Goal: Use online tool/utility: Utilize a website feature to perform a specific function

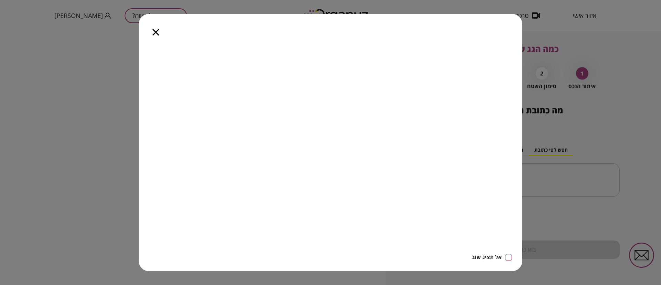
click at [155, 32] on icon "button" at bounding box center [155, 32] width 7 height 7
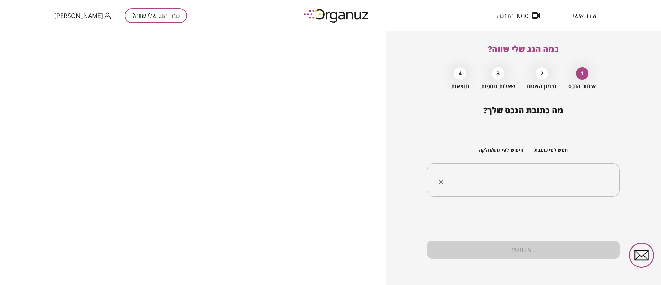
click at [546, 177] on input "text" at bounding box center [525, 179] width 171 height 17
paste input "**********"
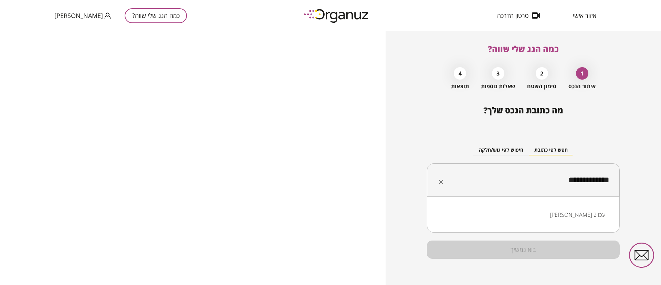
click at [591, 215] on li "[PERSON_NAME] 2 עכו" at bounding box center [523, 214] width 175 height 12
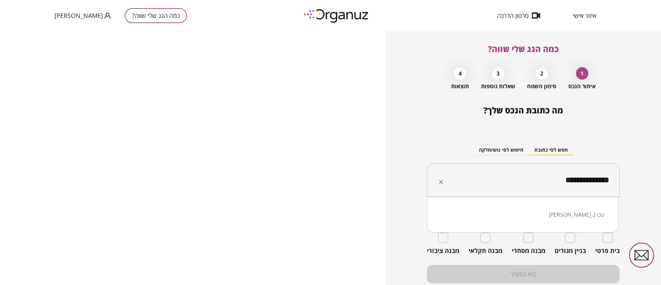
drag, startPoint x: 609, startPoint y: 180, endPoint x: 543, endPoint y: 181, distance: 65.8
click at [543, 181] on input "**********" at bounding box center [525, 179] width 171 height 17
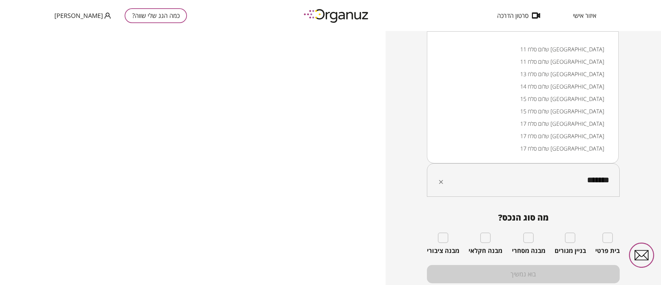
click at [542, 181] on input "*******" at bounding box center [525, 179] width 171 height 17
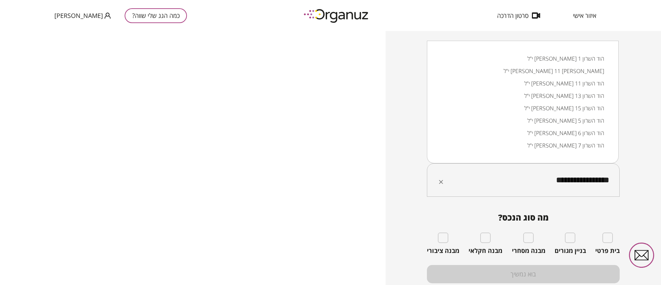
click at [605, 182] on input "**********" at bounding box center [525, 179] width 171 height 17
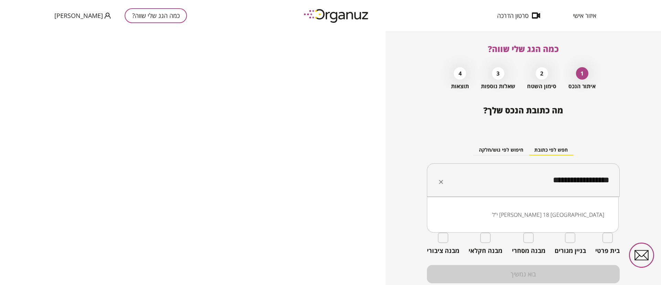
click at [589, 214] on li "י"ל [PERSON_NAME] 18 [GEOGRAPHIC_DATA]" at bounding box center [523, 214] width 174 height 12
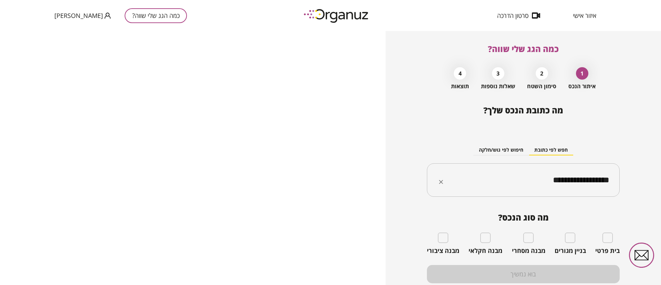
type input "**********"
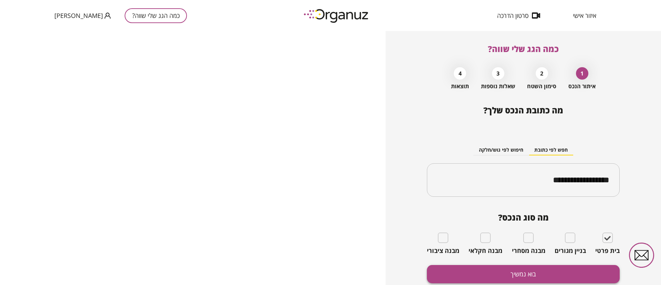
click at [575, 269] on button "בוא נמשיך" at bounding box center [523, 274] width 193 height 18
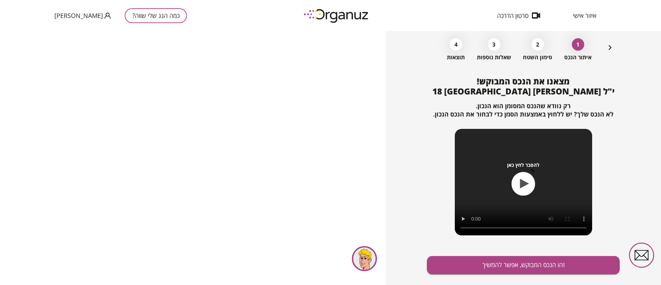
scroll to position [44, 0]
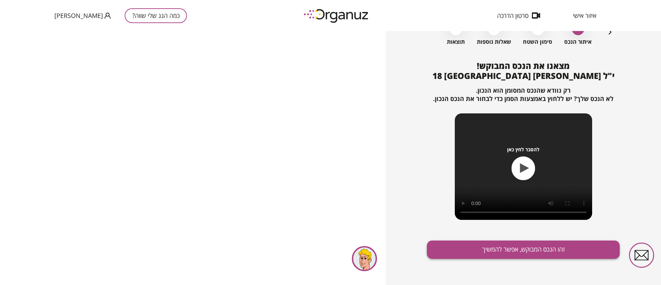
click at [524, 245] on button "זהו הנכס המבוקש, אפשר להמשיך" at bounding box center [523, 249] width 193 height 18
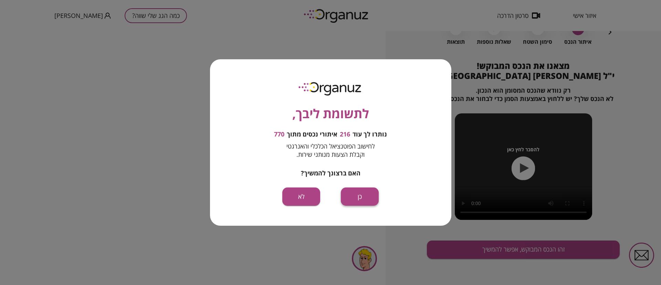
click at [367, 192] on button "כן" at bounding box center [360, 196] width 38 height 18
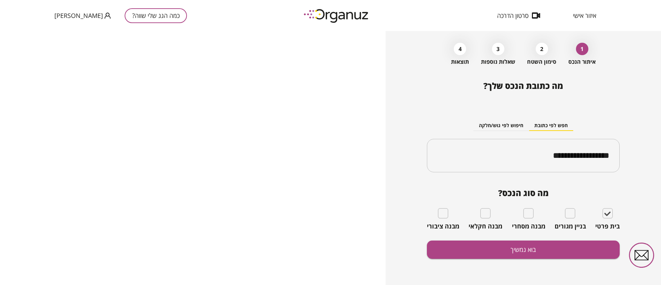
scroll to position [24, 0]
click at [497, 254] on button "בוא נמשיך" at bounding box center [523, 249] width 193 height 18
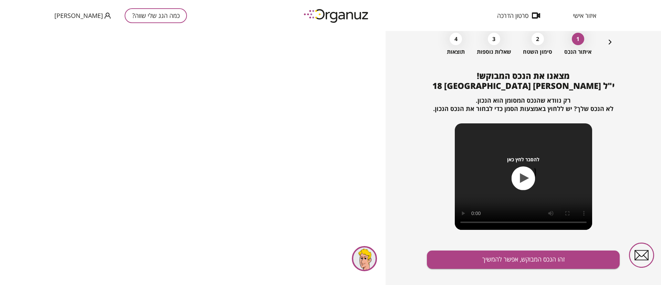
scroll to position [44, 0]
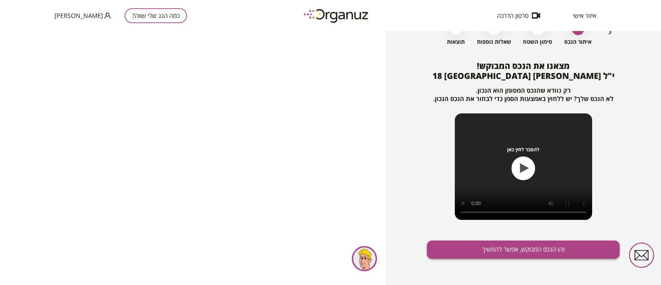
click at [502, 251] on button "זהו הנכס המבוקש, אפשר להמשיך" at bounding box center [523, 249] width 193 height 18
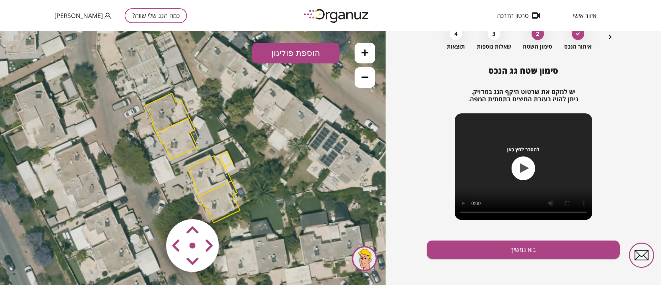
click at [164, 105] on polygon at bounding box center [168, 113] width 44 height 40
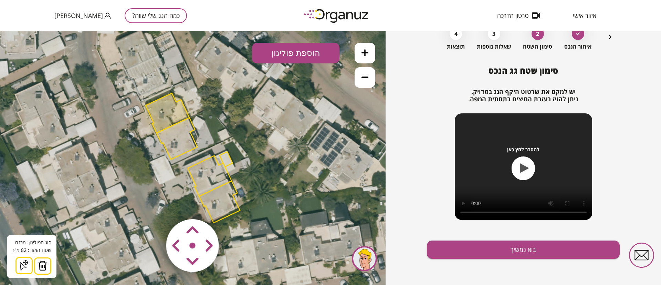
click at [47, 262] on button at bounding box center [42, 265] width 17 height 17
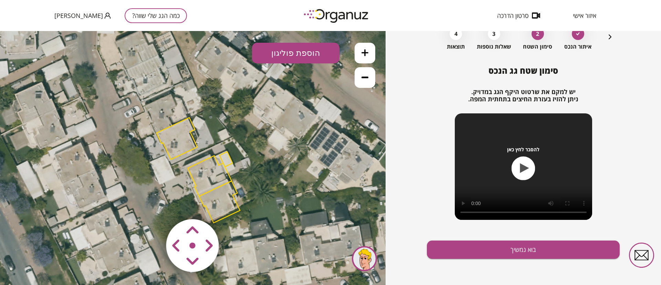
click at [180, 134] on polygon at bounding box center [177, 138] width 41 height 42
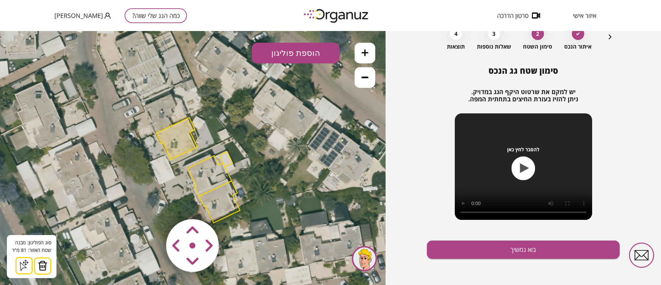
click at [46, 263] on img at bounding box center [43, 265] width 10 height 10
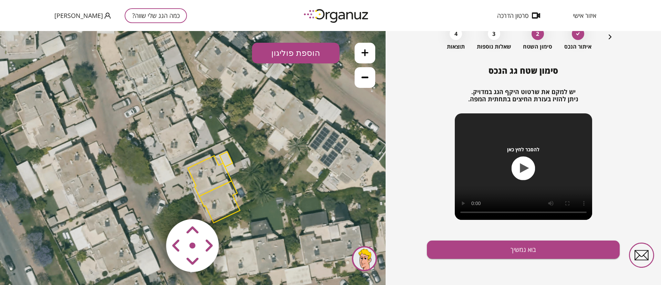
click at [212, 165] on polygon at bounding box center [210, 176] width 44 height 41
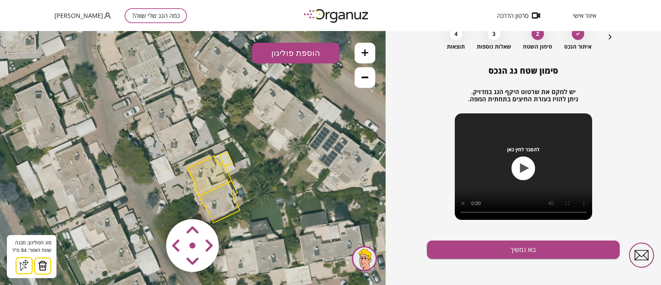
click at [46, 263] on img at bounding box center [43, 265] width 10 height 10
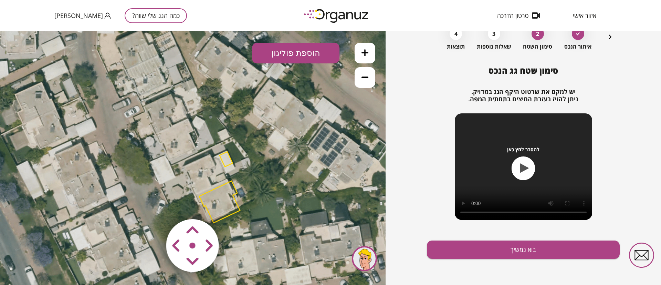
click at [220, 194] on polygon at bounding box center [219, 202] width 41 height 42
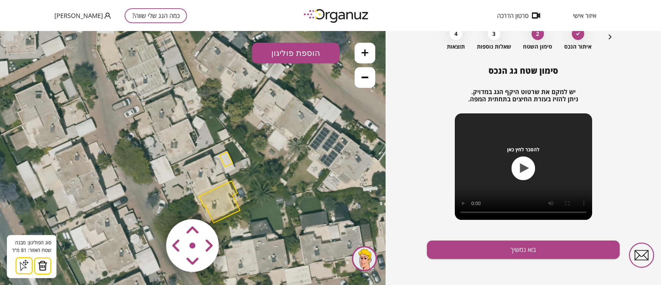
click at [39, 264] on img at bounding box center [43, 265] width 10 height 10
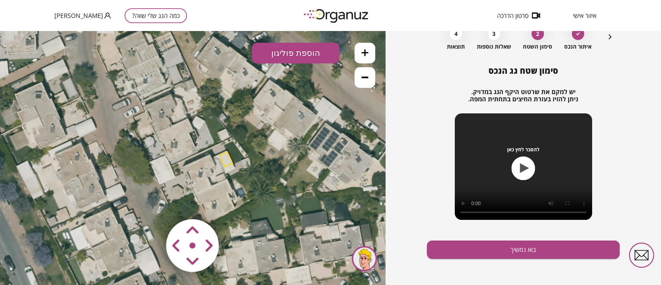
click at [226, 159] on polygon at bounding box center [226, 158] width 13 height 15
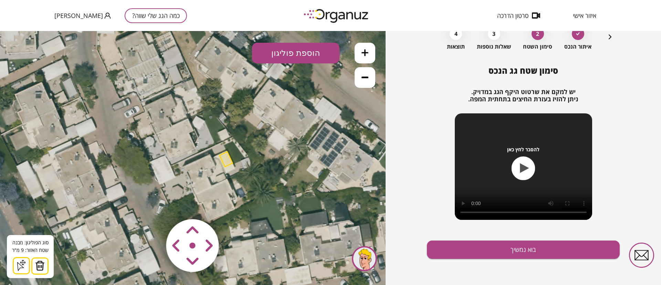
drag, startPoint x: 48, startPoint y: 261, endPoint x: 43, endPoint y: 261, distance: 4.5
click at [46, 261] on button at bounding box center [39, 265] width 17 height 17
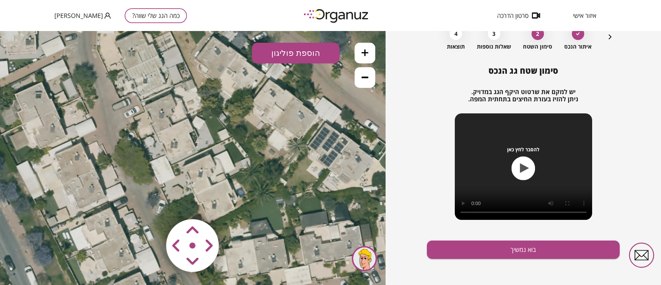
click at [361, 51] on button at bounding box center [365, 53] width 21 height 21
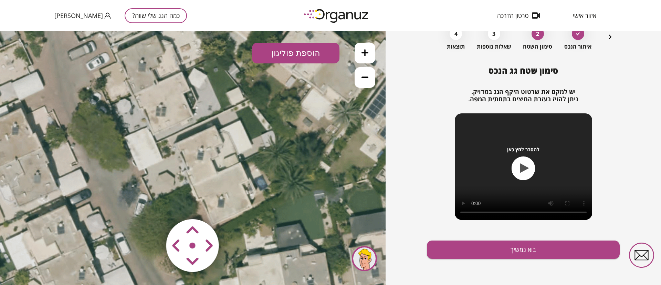
click at [285, 191] on icon at bounding box center [187, 130] width 604 height 604
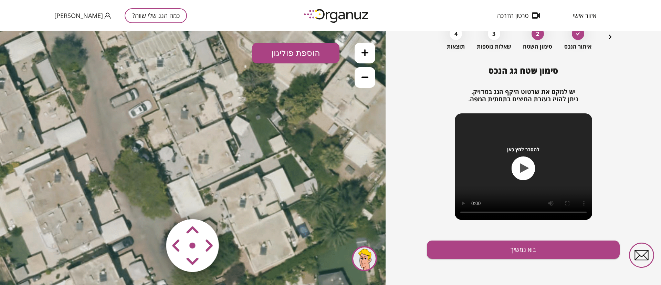
drag, startPoint x: 198, startPoint y: 142, endPoint x: 240, endPoint y: 189, distance: 63.1
click at [240, 189] on icon at bounding box center [230, 177] width 604 height 604
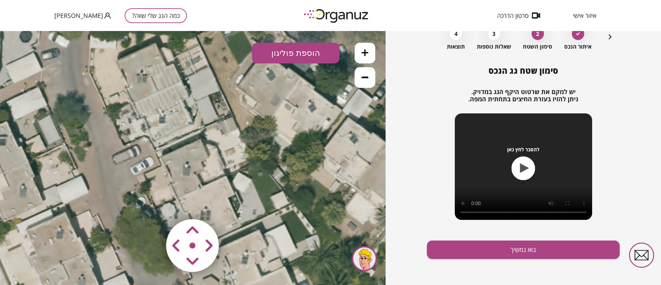
drag, startPoint x: 234, startPoint y: 151, endPoint x: 236, endPoint y: 208, distance: 56.5
click at [236, 208] on icon at bounding box center [232, 233] width 604 height 604
click at [368, 53] on icon at bounding box center [364, 52] width 7 height 7
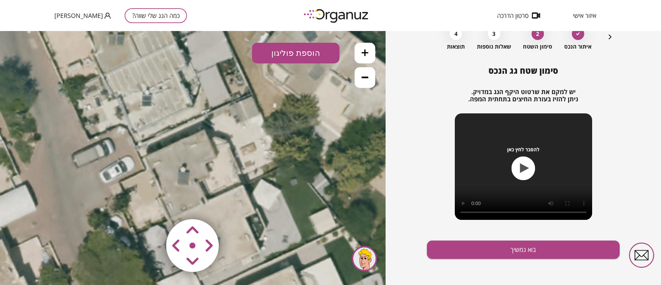
click at [368, 53] on icon at bounding box center [364, 52] width 7 height 7
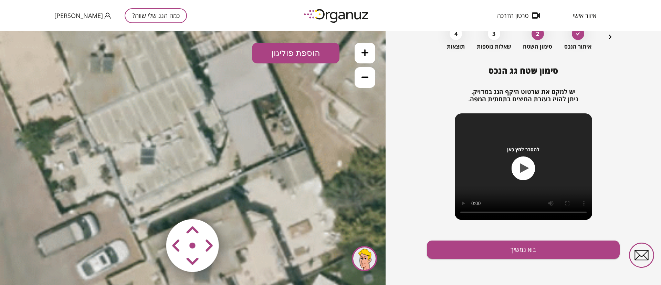
drag, startPoint x: 265, startPoint y: 119, endPoint x: 289, endPoint y: 204, distance: 88.7
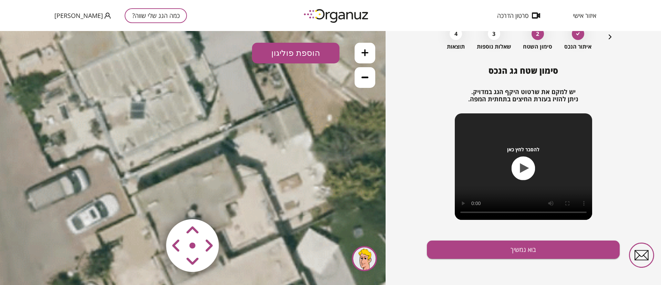
drag, startPoint x: 282, startPoint y: 199, endPoint x: 275, endPoint y: 161, distance: 38.7
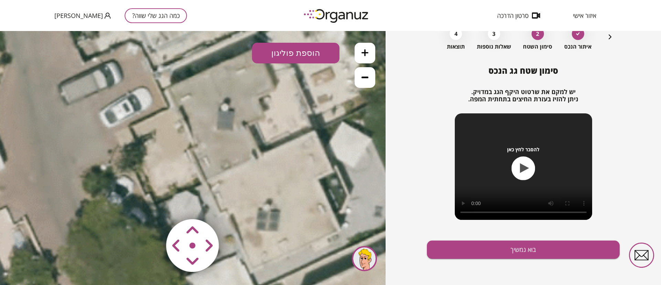
drag, startPoint x: 276, startPoint y: 186, endPoint x: 303, endPoint y: 106, distance: 84.0
click at [303, 106] on icon at bounding box center [327, 260] width 1359 height 1359
click at [366, 76] on icon at bounding box center [364, 77] width 7 height 7
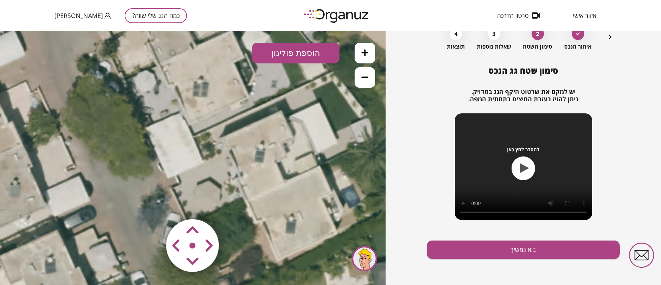
drag, startPoint x: 317, startPoint y: 201, endPoint x: 278, endPoint y: 99, distance: 108.8
click at [278, 99] on icon at bounding box center [240, 117] width 906 height 906
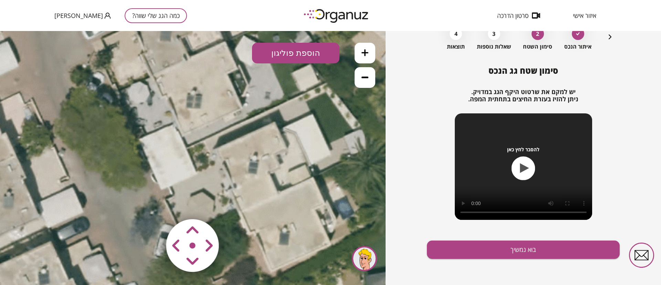
drag, startPoint x: 290, startPoint y: 149, endPoint x: 328, endPoint y: 229, distance: 88.4
click at [328, 229] on icon at bounding box center [234, 128] width 906 height 906
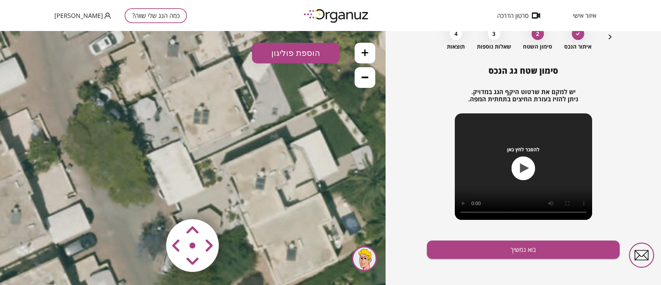
click at [363, 77] on icon at bounding box center [364, 77] width 7 height 2
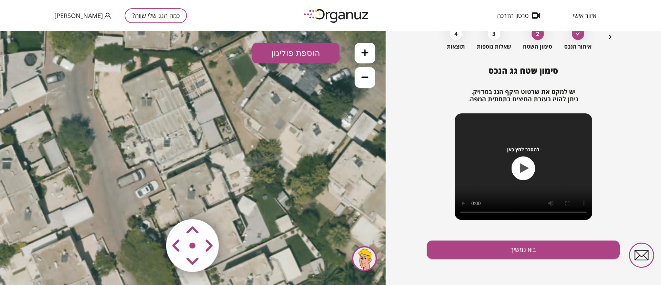
drag, startPoint x: 268, startPoint y: 133, endPoint x: 280, endPoint y: 241, distance: 109.1
click at [280, 241] on icon at bounding box center [237, 257] width 604 height 604
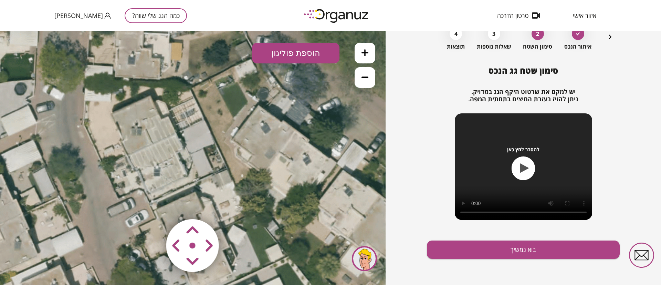
drag, startPoint x: 298, startPoint y: 186, endPoint x: 292, endPoint y: 212, distance: 26.9
click at [292, 212] on icon at bounding box center [227, 286] width 604 height 604
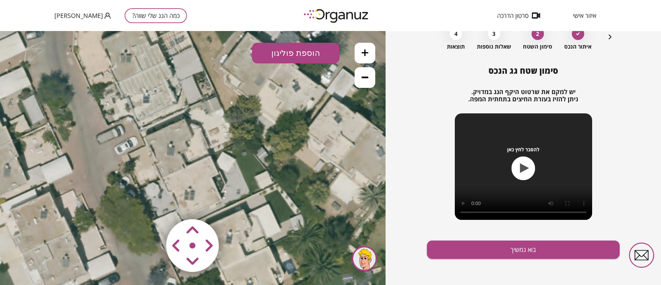
drag, startPoint x: 234, startPoint y: 162, endPoint x: 223, endPoint y: 89, distance: 74.1
click at [223, 89] on icon at bounding box center [216, 213] width 604 height 604
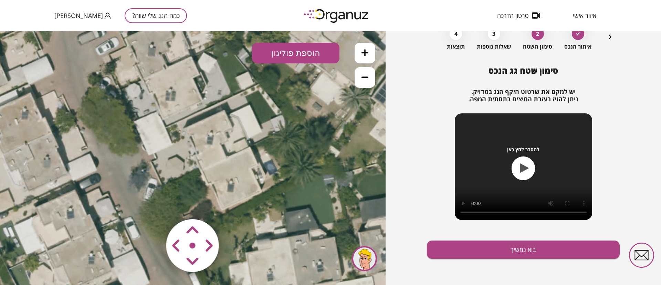
drag, startPoint x: 253, startPoint y: 180, endPoint x: 238, endPoint y: 98, distance: 83.4
click at [238, 98] on icon at bounding box center [197, 114] width 604 height 604
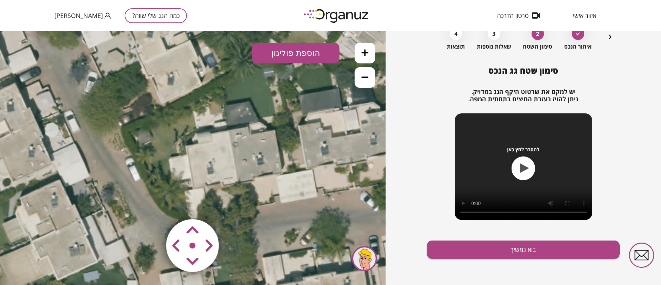
drag, startPoint x: 260, startPoint y: 187, endPoint x: 200, endPoint y: 80, distance: 122.4
click at [200, 80] on icon at bounding box center [137, 7] width 604 height 604
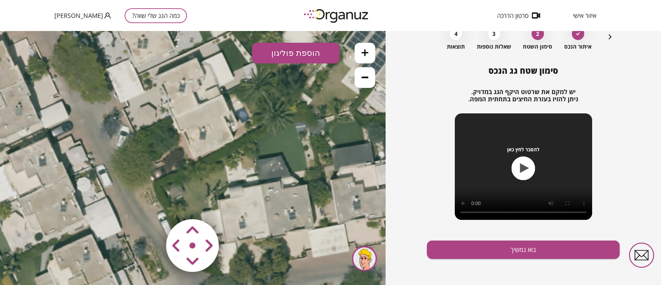
drag, startPoint x: 113, startPoint y: 120, endPoint x: 141, endPoint y: 176, distance: 61.6
click at [141, 176] on icon at bounding box center [169, 62] width 604 height 604
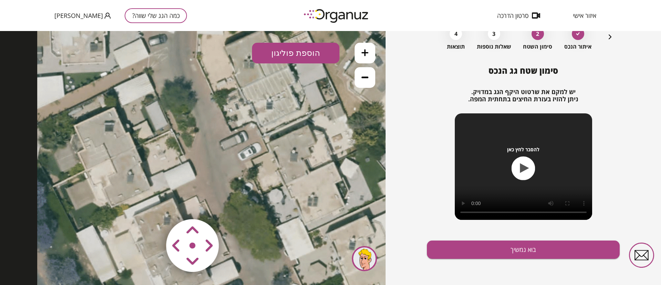
drag, startPoint x: 137, startPoint y: 116, endPoint x: 307, endPoint y: 276, distance: 233.3
click at [308, 280] on icon at bounding box center [339, 219] width 604 height 604
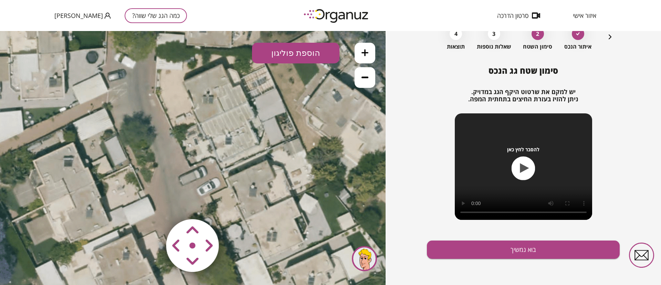
drag, startPoint x: 332, startPoint y: 172, endPoint x: 290, endPoint y: 201, distance: 51.1
click at [290, 201] on icon at bounding box center [298, 254] width 604 height 604
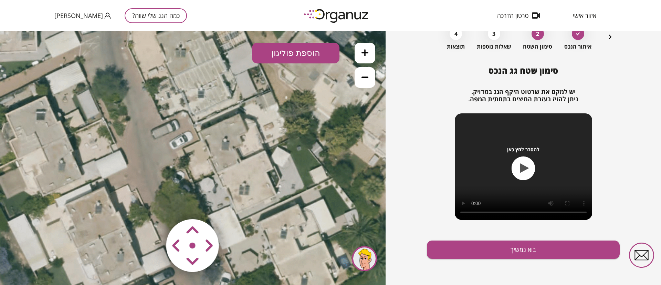
drag, startPoint x: 302, startPoint y: 231, endPoint x: 282, endPoint y: 183, distance: 51.4
click at [274, 184] on icon at bounding box center [271, 208] width 604 height 604
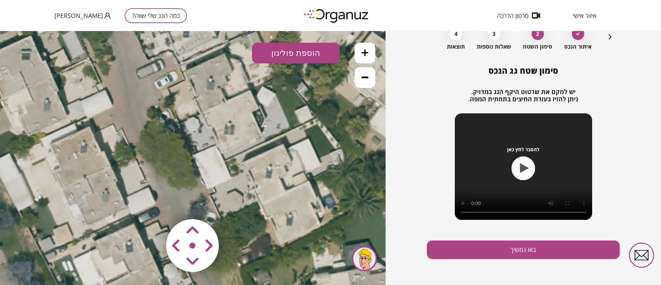
drag, startPoint x: 306, startPoint y: 201, endPoint x: 292, endPoint y: 155, distance: 47.7
click at [292, 155] on icon at bounding box center [256, 148] width 604 height 604
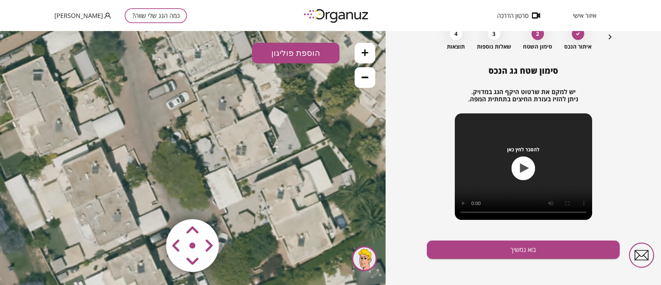
drag, startPoint x: 280, startPoint y: 136, endPoint x: 287, endPoint y: 147, distance: 13.7
click at [287, 147] on icon at bounding box center [268, 168] width 604 height 604
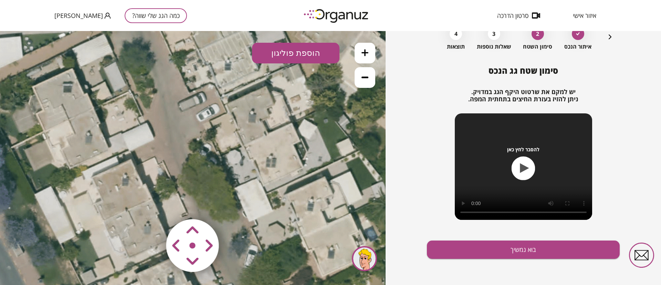
drag, startPoint x: 283, startPoint y: 158, endPoint x: 311, endPoint y: 157, distance: 27.9
click at [311, 157] on icon at bounding box center [298, 180] width 604 height 604
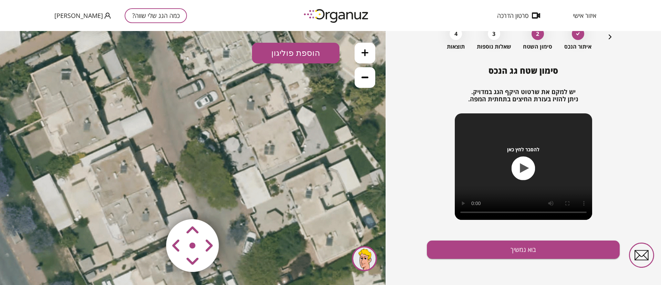
click at [365, 56] on button at bounding box center [365, 53] width 21 height 21
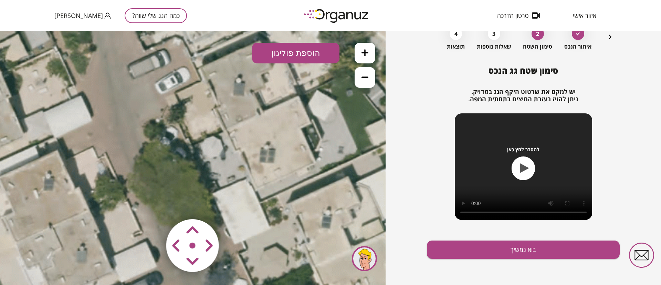
drag, startPoint x: 309, startPoint y: 150, endPoint x: 316, endPoint y: 188, distance: 38.5
click at [274, 157] on icon at bounding box center [307, 182] width 906 height 906
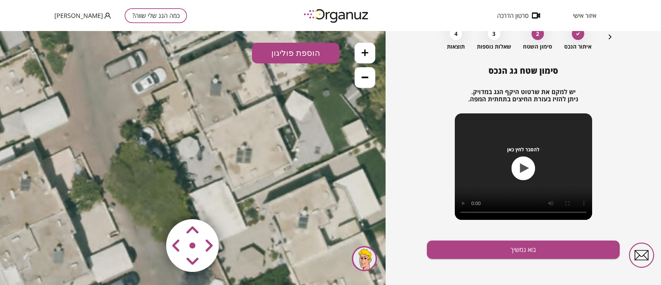
drag, startPoint x: 326, startPoint y: 182, endPoint x: 303, endPoint y: 182, distance: 23.4
click at [303, 182] on icon at bounding box center [284, 183] width 906 height 906
click at [302, 54] on button "הוספת פוליגון" at bounding box center [295, 53] width 87 height 21
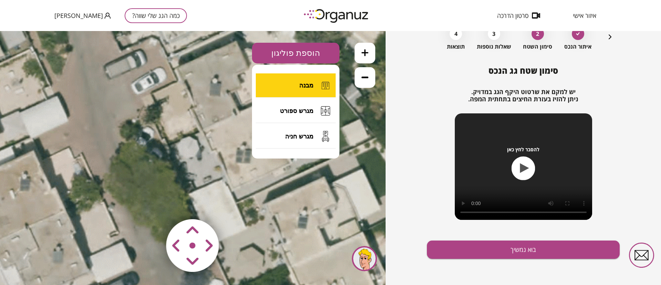
click at [310, 82] on span "מבנה" at bounding box center [306, 86] width 14 height 8
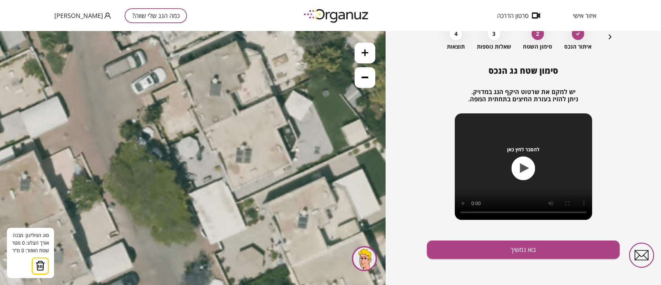
click at [274, 96] on icon at bounding box center [283, 183] width 906 height 906
click at [287, 123] on icon at bounding box center [283, 183] width 906 height 906
click at [277, 127] on polygon at bounding box center [280, 111] width 13 height 31
click at [291, 162] on icon at bounding box center [283, 183] width 906 height 906
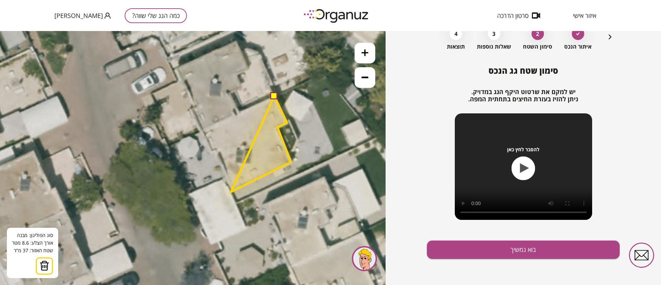
click at [231, 192] on polygon at bounding box center [261, 144] width 60 height 96
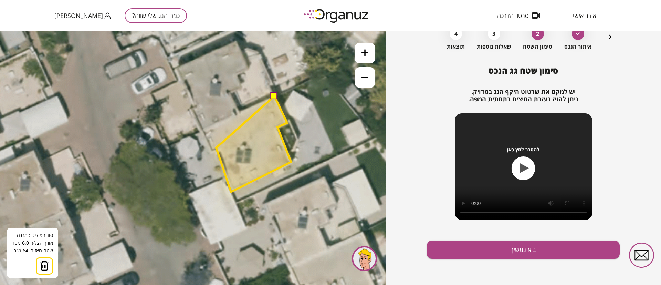
click at [216, 148] on polygon at bounding box center [253, 144] width 75 height 96
click at [213, 150] on icon at bounding box center [283, 183] width 906 height 906
click at [200, 128] on polygon at bounding box center [245, 144] width 91 height 96
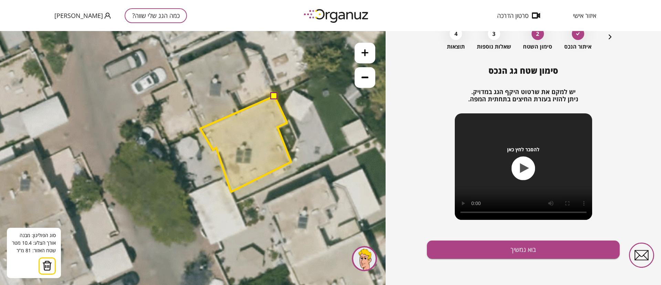
click at [275, 94] on button at bounding box center [274, 95] width 7 height 7
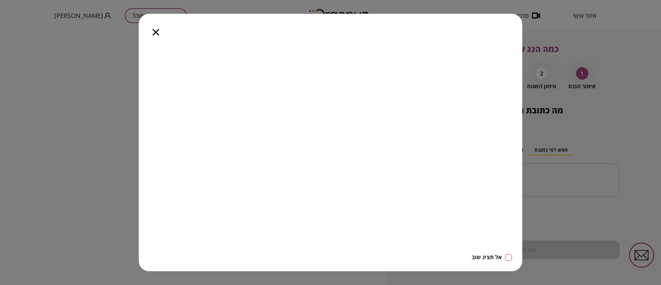
click at [155, 33] on icon "button" at bounding box center [155, 32] width 7 height 7
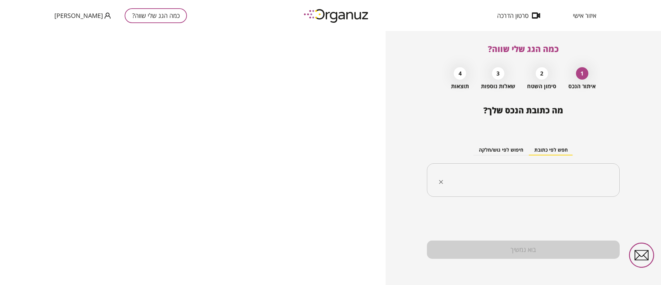
click at [574, 179] on input "text" at bounding box center [525, 179] width 171 height 17
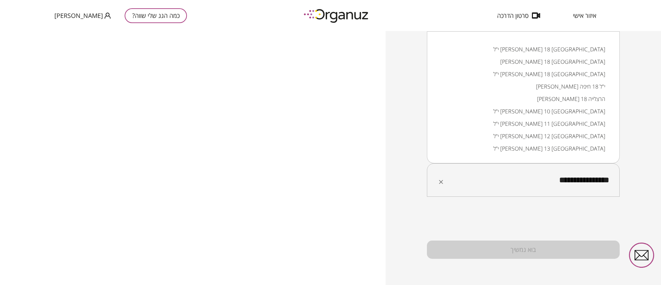
click at [578, 51] on li "י"ל [PERSON_NAME] 18 [GEOGRAPHIC_DATA]" at bounding box center [523, 49] width 175 height 12
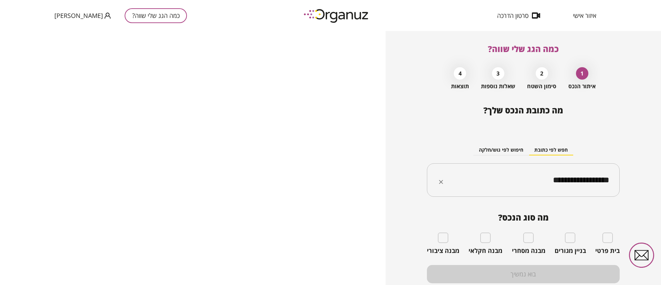
type input "**********"
